Goal: Information Seeking & Learning: Check status

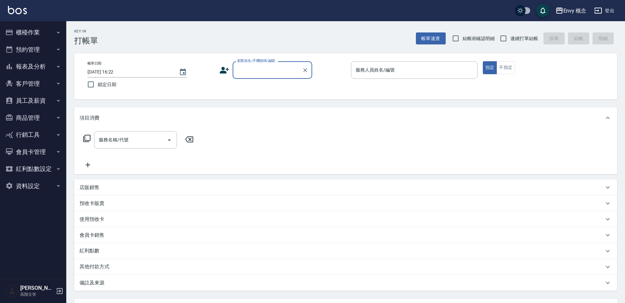
click at [612, 14] on button "登出" at bounding box center [604, 11] width 26 height 12
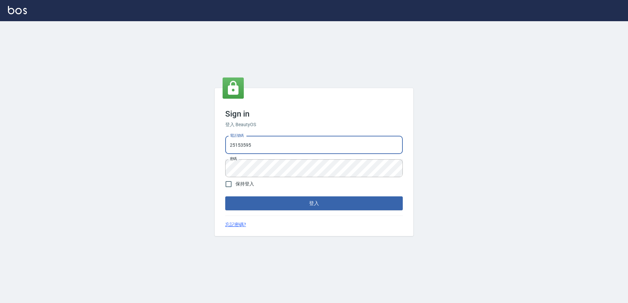
click at [258, 147] on input "25153595" at bounding box center [314, 145] width 178 height 18
type input "9990001234567"
click at [281, 199] on button "登入" at bounding box center [314, 203] width 178 height 14
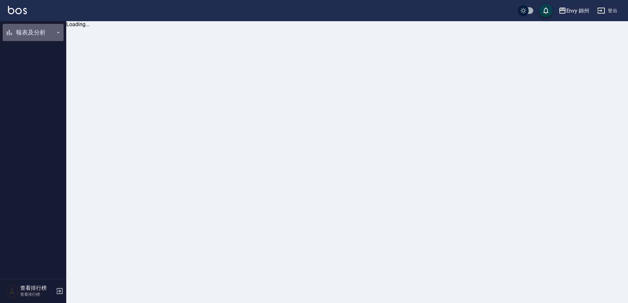
click at [33, 35] on button "報表及分析" at bounding box center [33, 32] width 61 height 17
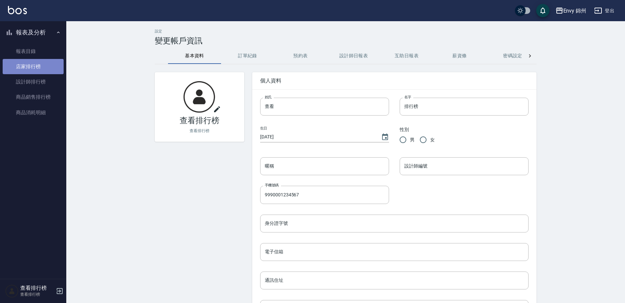
click at [40, 68] on link "店家排行榜" at bounding box center [33, 66] width 61 height 15
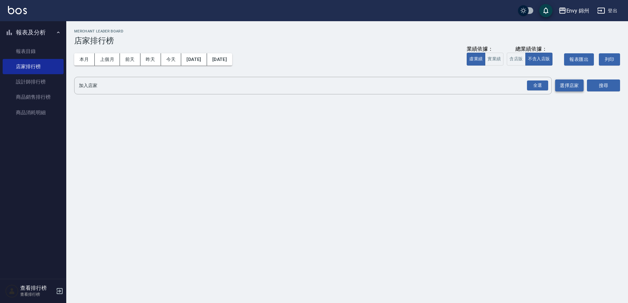
drag, startPoint x: 532, startPoint y: 84, endPoint x: 581, endPoint y: 88, distance: 48.8
click at [532, 84] on div "全選" at bounding box center [537, 86] width 21 height 10
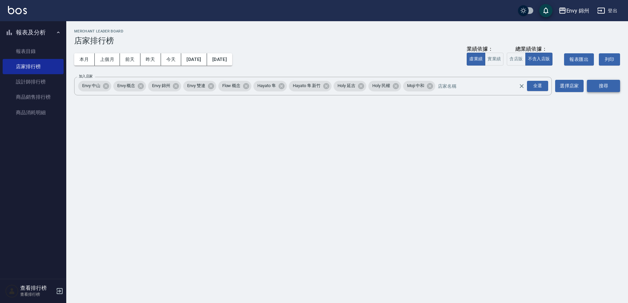
click at [603, 86] on button "搜尋" at bounding box center [603, 86] width 33 height 12
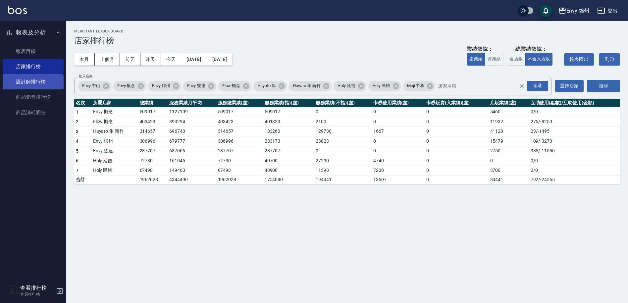
click at [41, 84] on link "設計師排行榜" at bounding box center [33, 81] width 61 height 15
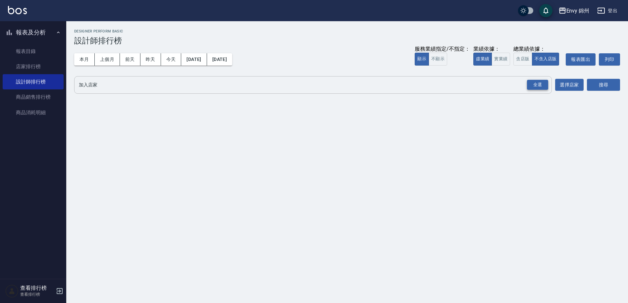
drag, startPoint x: 538, startPoint y: 86, endPoint x: 545, endPoint y: 87, distance: 7.1
click at [538, 86] on div "全選" at bounding box center [537, 85] width 21 height 10
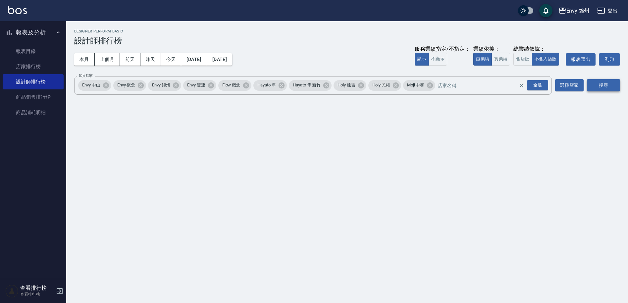
click at [615, 85] on button "搜尋" at bounding box center [603, 85] width 33 height 12
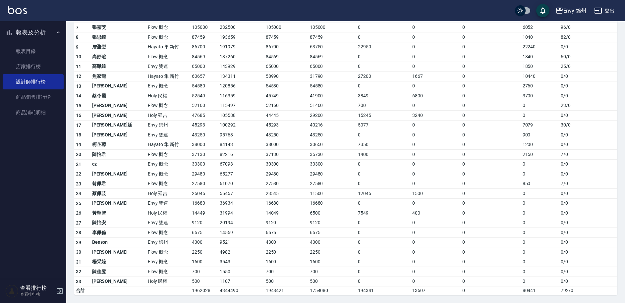
scroll to position [140, 0]
drag, startPoint x: 162, startPoint y: 176, endPoint x: 185, endPoint y: 175, distance: 22.5
click at [185, 175] on tr "22 王冠憲 Envy 概念 29480 65277 29480 29480 0 0 0 0 0 / 0" at bounding box center [345, 176] width 543 height 10
click at [190, 175] on td "29480" at bounding box center [204, 176] width 28 height 10
click at [188, 177] on tr "22 王冠憲 Envy 概念 29480 65277 29480 29480 0 0 0 0 0 / 0" at bounding box center [345, 176] width 543 height 10
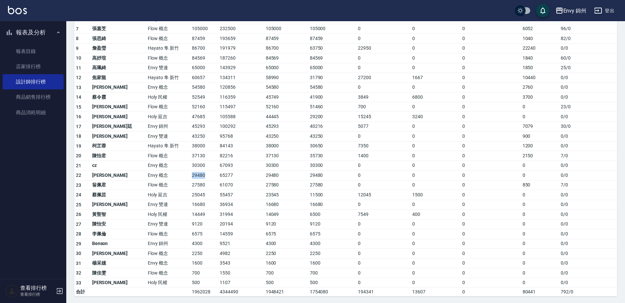
click at [190, 177] on td "29480" at bounding box center [204, 176] width 28 height 10
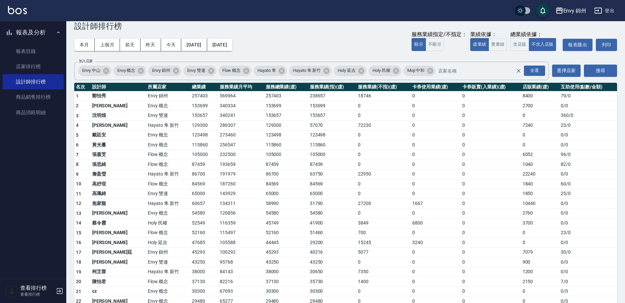
scroll to position [17, 0]
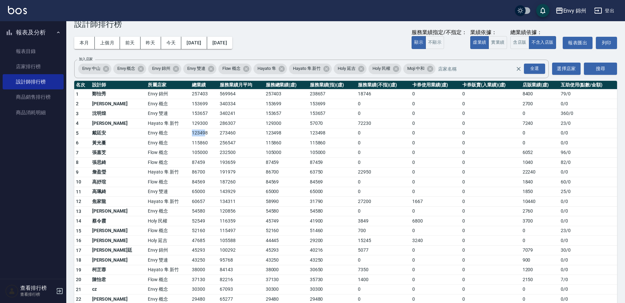
drag, startPoint x: 165, startPoint y: 134, endPoint x: 182, endPoint y: 135, distance: 17.3
click at [190, 134] on td "123498" at bounding box center [204, 133] width 28 height 10
click at [190, 135] on td "123498" at bounding box center [204, 133] width 28 height 10
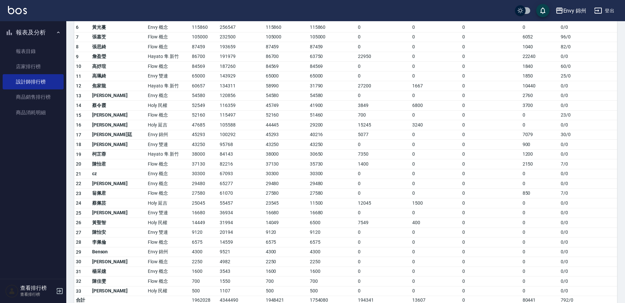
scroll to position [133, 0]
click at [614, 13] on button "登出" at bounding box center [604, 11] width 26 height 12
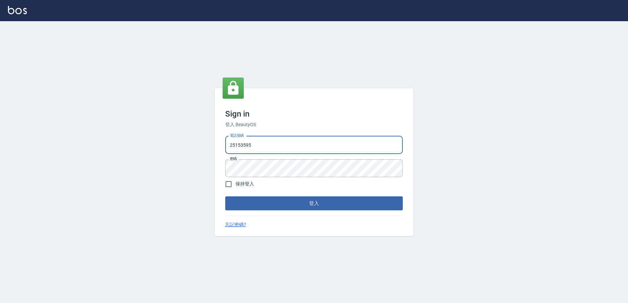
drag, startPoint x: 262, startPoint y: 144, endPoint x: 226, endPoint y: 146, distance: 36.5
click at [226, 146] on input "25153595" at bounding box center [314, 145] width 178 height 18
type input "0930889212"
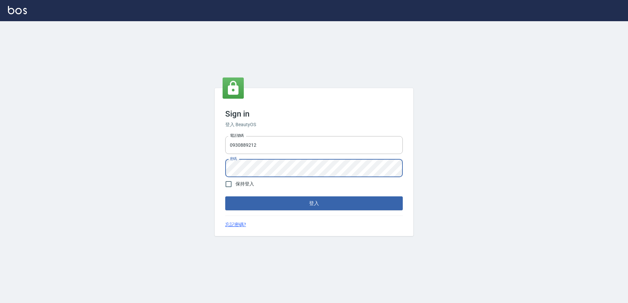
click at [221, 166] on div "Sign in 登入 BeautyOS 電話號碼 0930889212 電話號碼 密碼 密碼 保持登入 登入 忘記密碼?" at bounding box center [314, 162] width 199 height 148
click at [285, 202] on button "登入" at bounding box center [314, 203] width 178 height 14
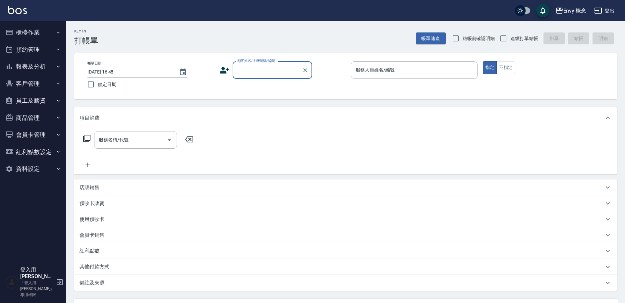
click at [27, 33] on button "櫃檯作業" at bounding box center [33, 32] width 61 height 17
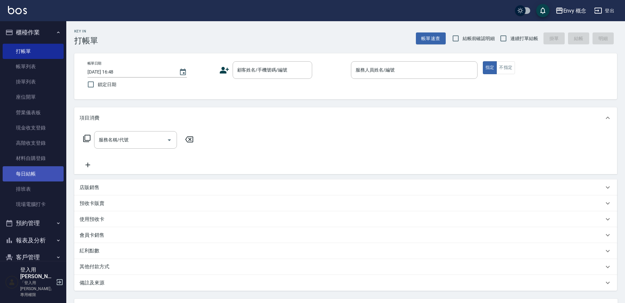
click at [40, 177] on link "每日結帳" at bounding box center [33, 173] width 61 height 15
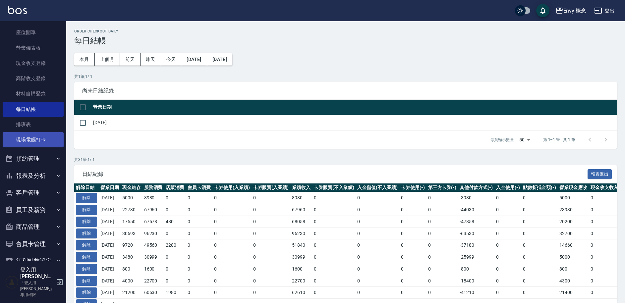
scroll to position [85, 0]
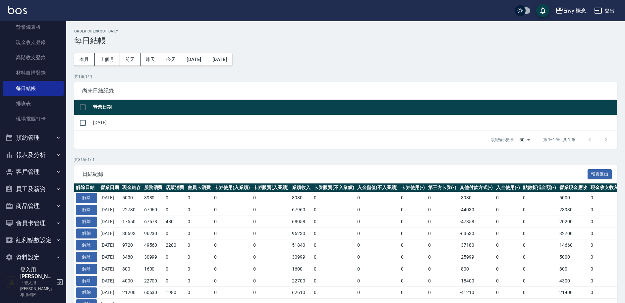
click at [38, 160] on button "報表及分析" at bounding box center [33, 154] width 61 height 17
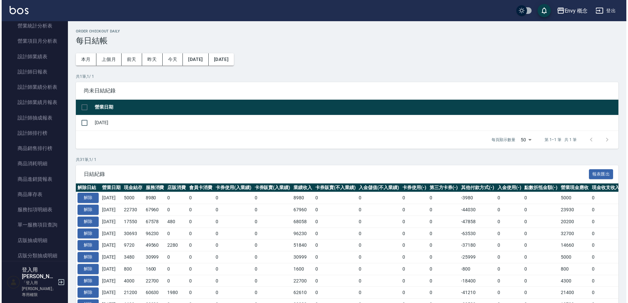
scroll to position [402, 0]
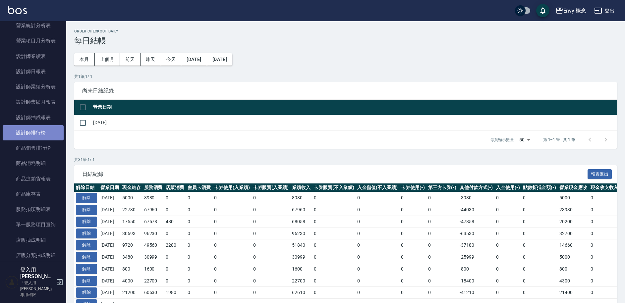
click at [43, 135] on link "設計師排行榜" at bounding box center [33, 132] width 61 height 15
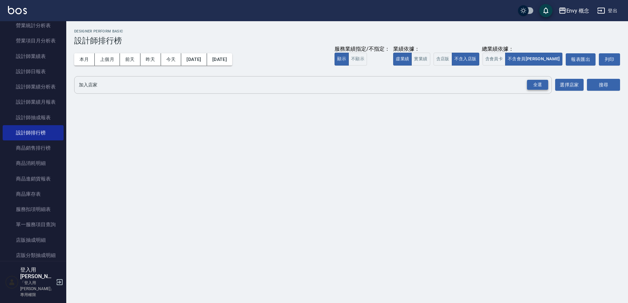
click at [537, 84] on div "全選" at bounding box center [537, 85] width 21 height 10
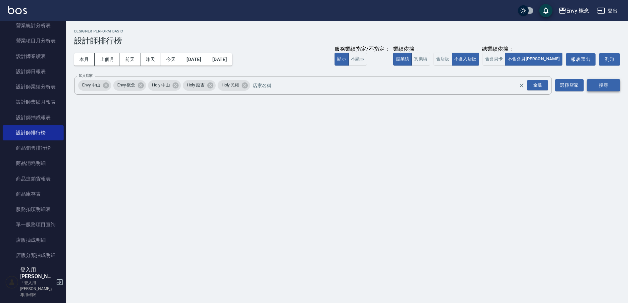
click at [602, 86] on button "搜尋" at bounding box center [603, 85] width 33 height 12
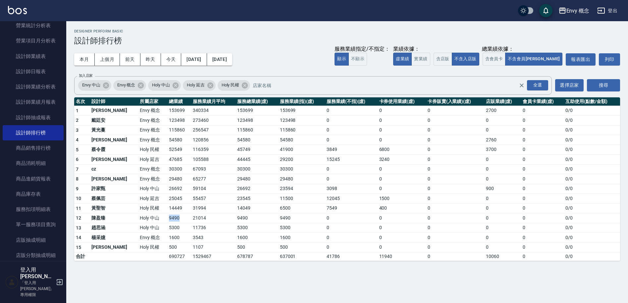
drag, startPoint x: 144, startPoint y: 218, endPoint x: 163, endPoint y: 219, distance: 19.6
click at [167, 219] on td "9490" at bounding box center [179, 218] width 24 height 10
drag, startPoint x: 146, startPoint y: 218, endPoint x: 161, endPoint y: 219, distance: 15.6
click at [167, 219] on td "9490" at bounding box center [179, 218] width 24 height 10
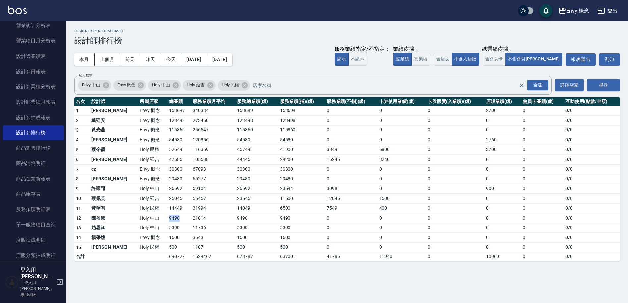
click at [167, 219] on td "9490" at bounding box center [179, 218] width 24 height 10
click at [213, 85] on icon at bounding box center [210, 85] width 6 height 6
click at [143, 86] on icon at bounding box center [141, 85] width 6 height 6
click at [107, 86] on icon at bounding box center [105, 85] width 7 height 7
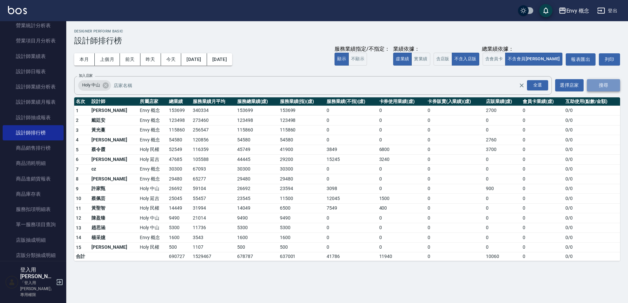
click at [607, 87] on button "搜尋" at bounding box center [603, 85] width 33 height 12
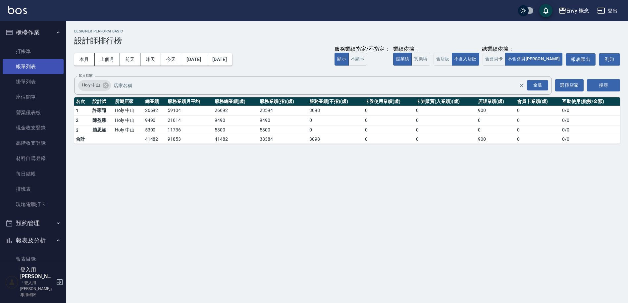
click at [27, 68] on link "帳單列表" at bounding box center [33, 66] width 61 height 15
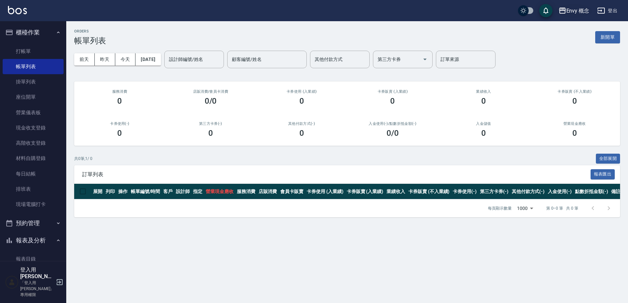
click at [577, 16] on button "Envy 概念" at bounding box center [574, 11] width 36 height 14
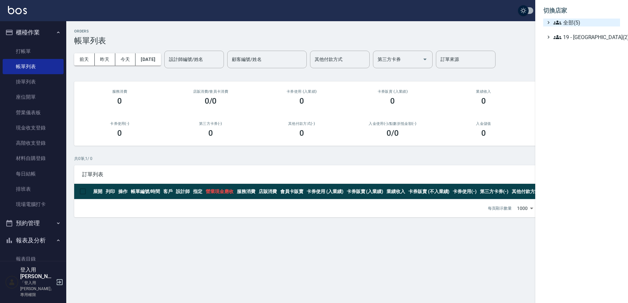
click at [587, 26] on span "全部(5)" at bounding box center [586, 23] width 64 height 8
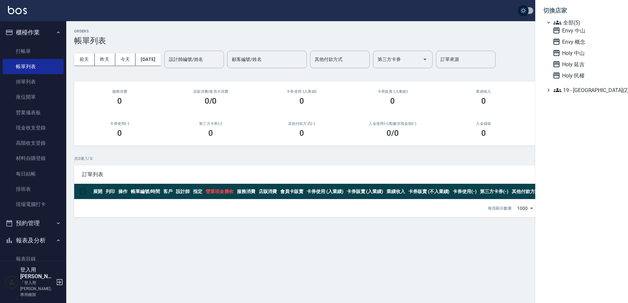
click at [529, 48] on div at bounding box center [314, 151] width 628 height 303
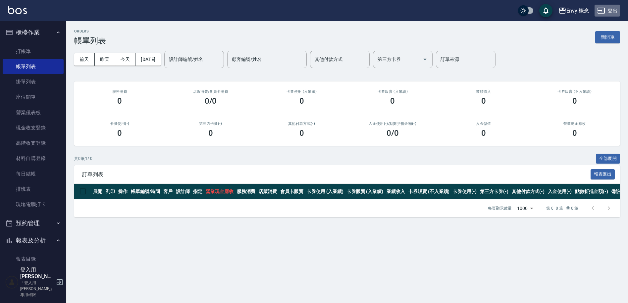
click at [608, 12] on button "登出" at bounding box center [608, 11] width 26 height 12
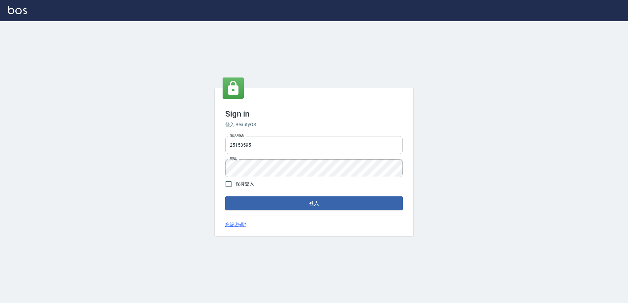
drag, startPoint x: 0, startPoint y: 0, endPoint x: 264, endPoint y: 147, distance: 302.1
click at [264, 147] on input "25153595" at bounding box center [314, 145] width 178 height 18
type input "9990001234567"
click at [287, 209] on button "登入" at bounding box center [314, 203] width 178 height 14
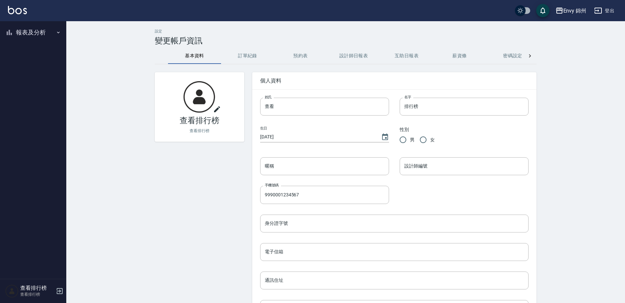
click at [32, 32] on button "報表及分析" at bounding box center [33, 32] width 61 height 17
click at [38, 76] on link "設計師排行榜" at bounding box center [33, 81] width 61 height 15
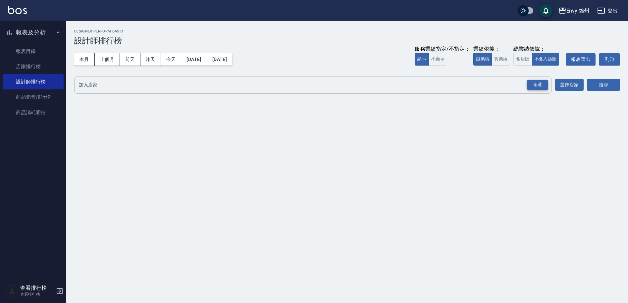
click at [531, 85] on div "全選" at bounding box center [537, 85] width 21 height 10
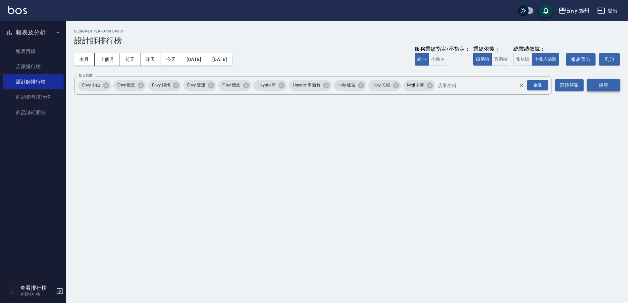
click at [592, 88] on button "搜尋" at bounding box center [603, 85] width 33 height 12
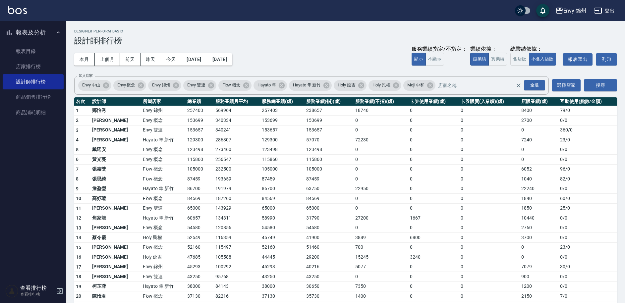
click at [610, 12] on button "登出" at bounding box center [604, 11] width 26 height 12
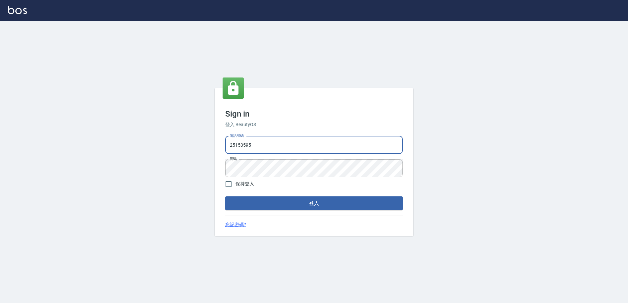
click at [267, 148] on input "25153595" at bounding box center [314, 145] width 178 height 18
drag, startPoint x: 267, startPoint y: 149, endPoint x: 225, endPoint y: 146, distance: 42.2
click at [225, 146] on div "電話號碼 [PHONE_NUMBER] 電話號碼 密碼 密碼" at bounding box center [314, 157] width 183 height 46
type input "0930889212"
click at [350, 196] on form "電話號碼 [PHONE_NUMBER] 電話號碼 密碼 密碼 保持登入 登入" at bounding box center [314, 172] width 178 height 77
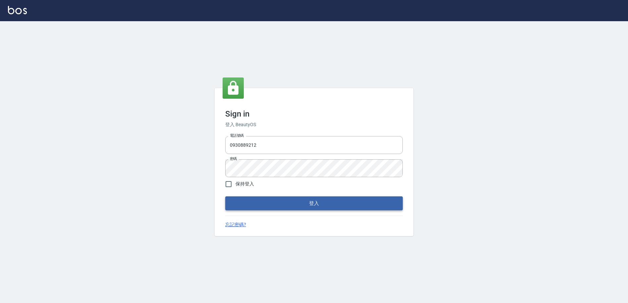
click at [350, 197] on button "登入" at bounding box center [314, 203] width 178 height 14
